Goal: Information Seeking & Learning: Learn about a topic

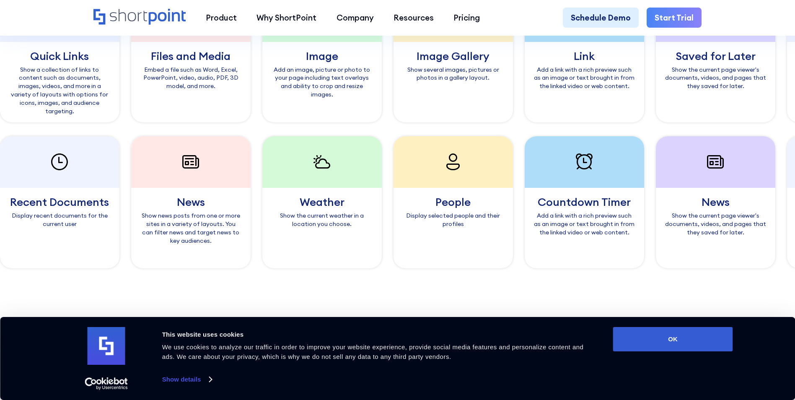
scroll to position [876, 0]
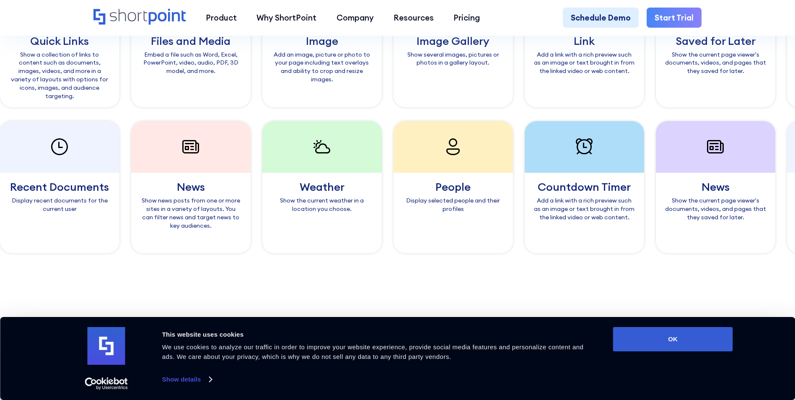
click at [635, 327] on div "Consent Details [#IABV2SETTINGS#] About This website uses cookies We use cookie…" at bounding box center [397, 358] width 795 height 83
click at [653, 346] on button "OK" at bounding box center [673, 339] width 120 height 24
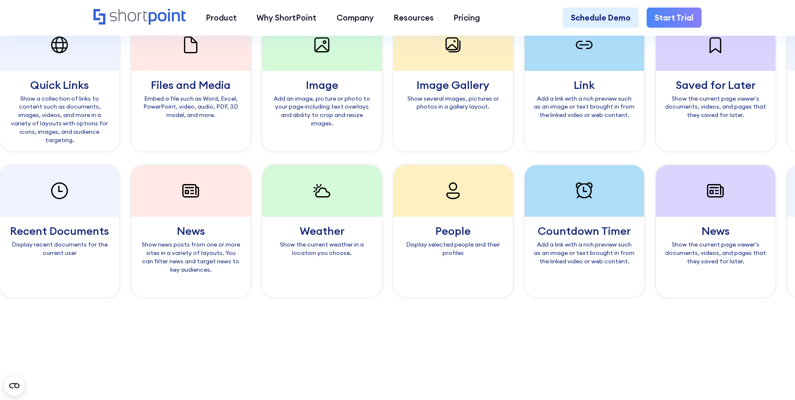
scroll to position [831, 0]
click at [287, 202] on icon at bounding box center [282, 192] width 20 height 20
click at [298, 233] on div "People" at bounding box center [283, 231] width 101 height 11
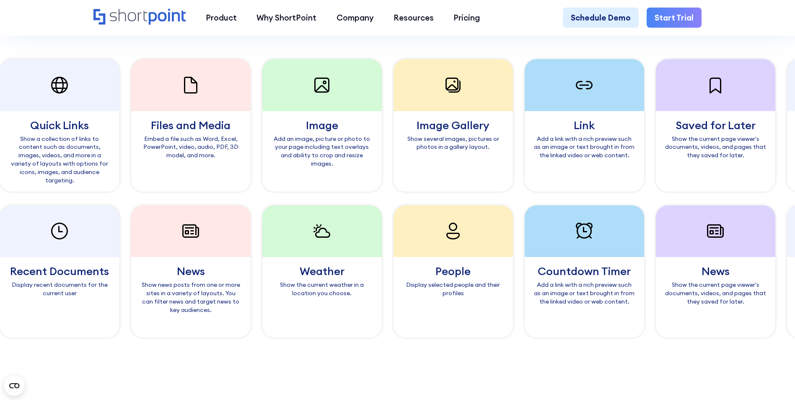
scroll to position [790, 0]
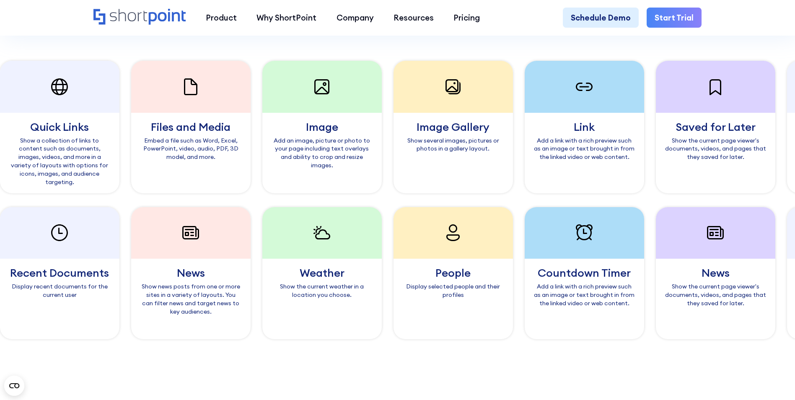
drag, startPoint x: 189, startPoint y: 133, endPoint x: 228, endPoint y: 134, distance: 38.1
click at [231, 132] on div "Image Gallery" at bounding box center [281, 127] width 101 height 11
click at [354, 127] on div "Link Add a link with a rich preview such as an image or text brought in from th…" at bounding box center [413, 153] width 119 height 80
click at [485, 109] on div at bounding box center [544, 87] width 119 height 52
